Goal: Information Seeking & Learning: Learn about a topic

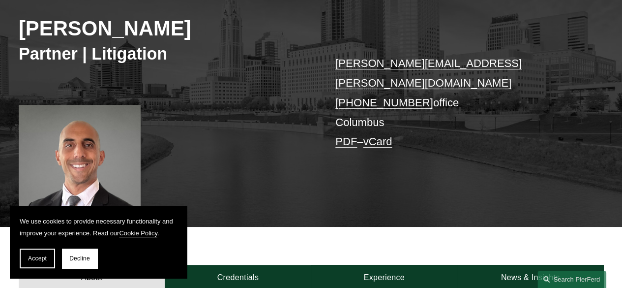
scroll to position [284, 0]
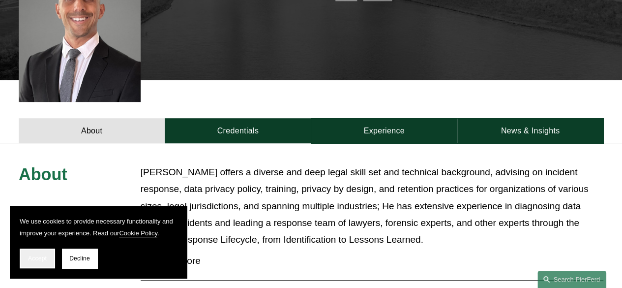
click at [39, 259] on span "Accept" at bounding box center [37, 258] width 19 height 7
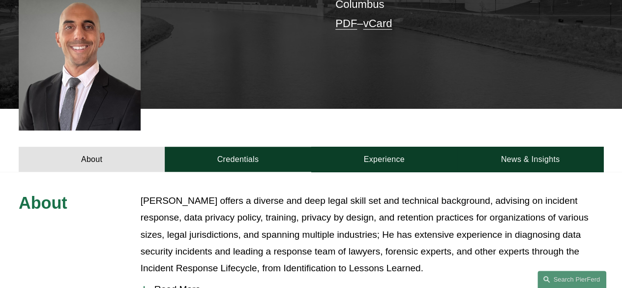
scroll to position [252, 0]
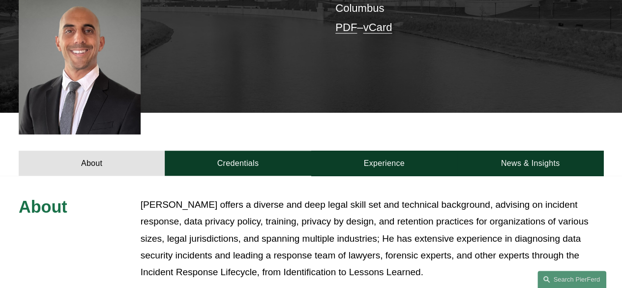
click at [190, 287] on span "Read More" at bounding box center [375, 293] width 456 height 11
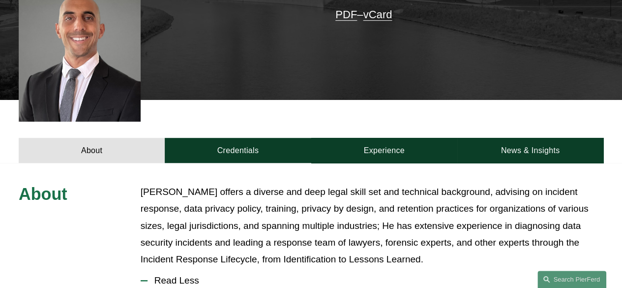
scroll to position [261, 0]
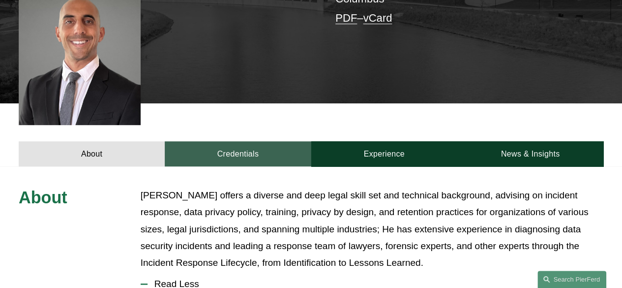
click at [262, 141] on link "Credentials" at bounding box center [238, 153] width 146 height 25
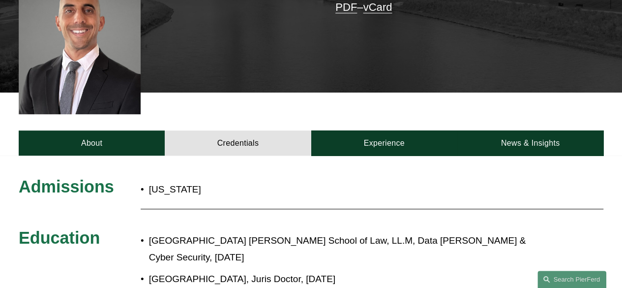
scroll to position [269, 0]
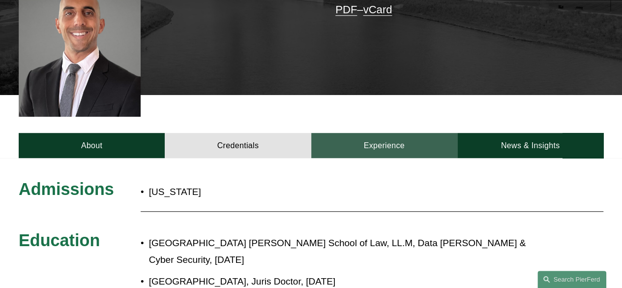
click at [416, 133] on link "Experience" at bounding box center [384, 145] width 146 height 25
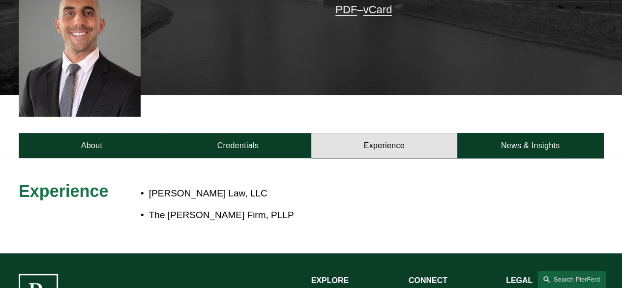
click at [274, 158] on div at bounding box center [311, 205] width 622 height 95
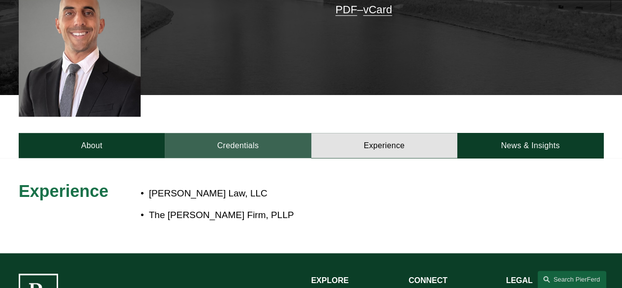
click at [266, 138] on link "Credentials" at bounding box center [238, 145] width 146 height 25
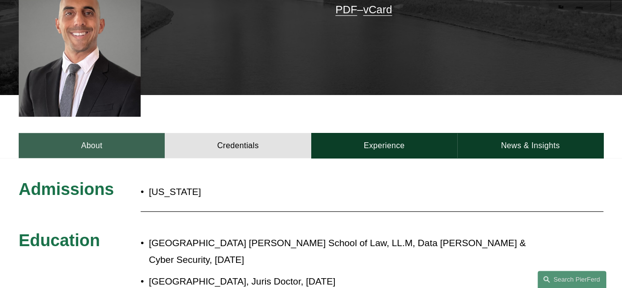
click at [93, 133] on link "About" at bounding box center [92, 145] width 146 height 25
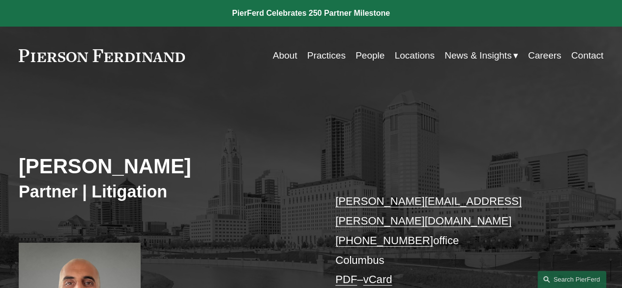
scroll to position [135, 0]
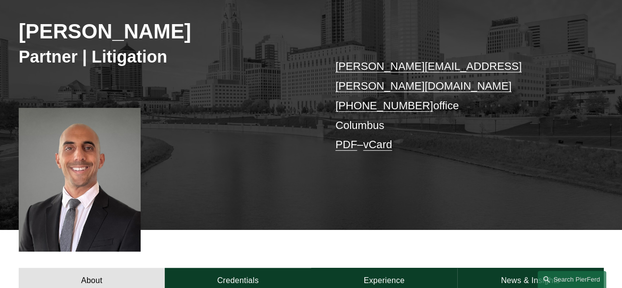
click at [77, 149] on div at bounding box center [80, 180] width 122 height 144
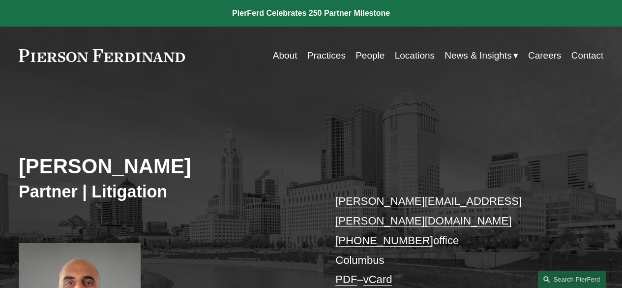
scroll to position [85, 0]
